Goal: Task Accomplishment & Management: Use online tool/utility

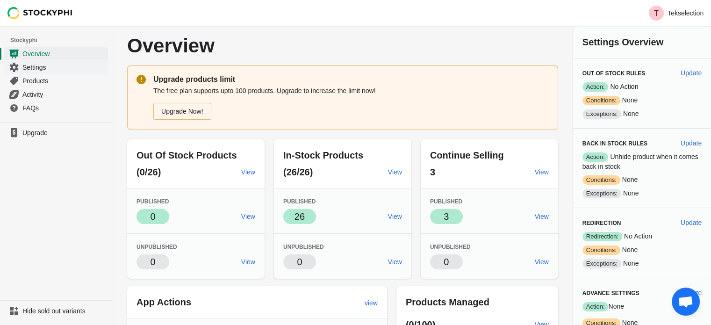
click at [42, 65] on span "Settings" at bounding box center [64, 67] width 84 height 9
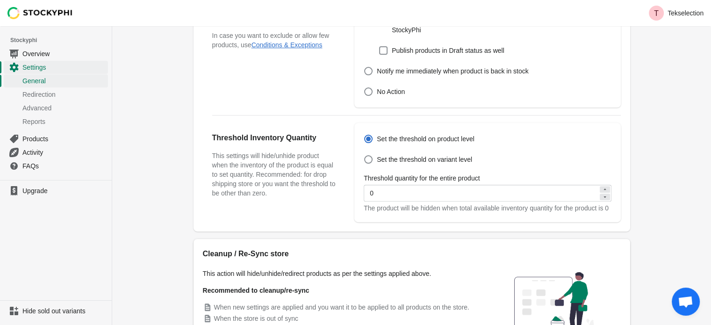
scroll to position [357, 0]
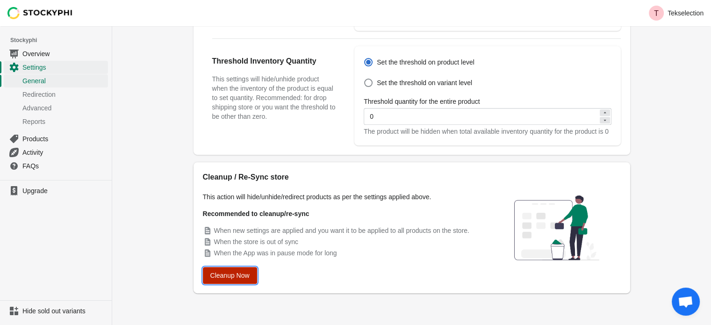
click at [225, 273] on span "Cleanup Now" at bounding box center [229, 275] width 39 height 7
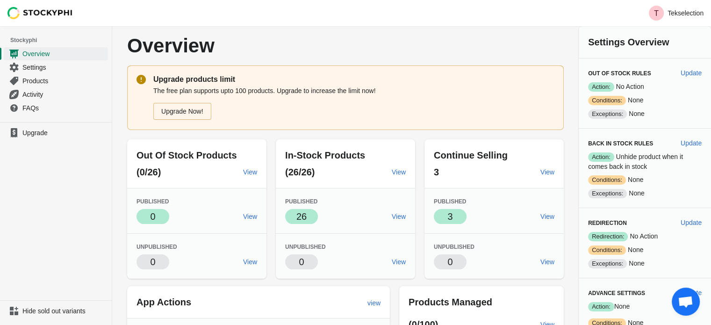
click at [352, 36] on p "Overview" at bounding box center [256, 46] width 258 height 21
